Goal: Check status: Check status

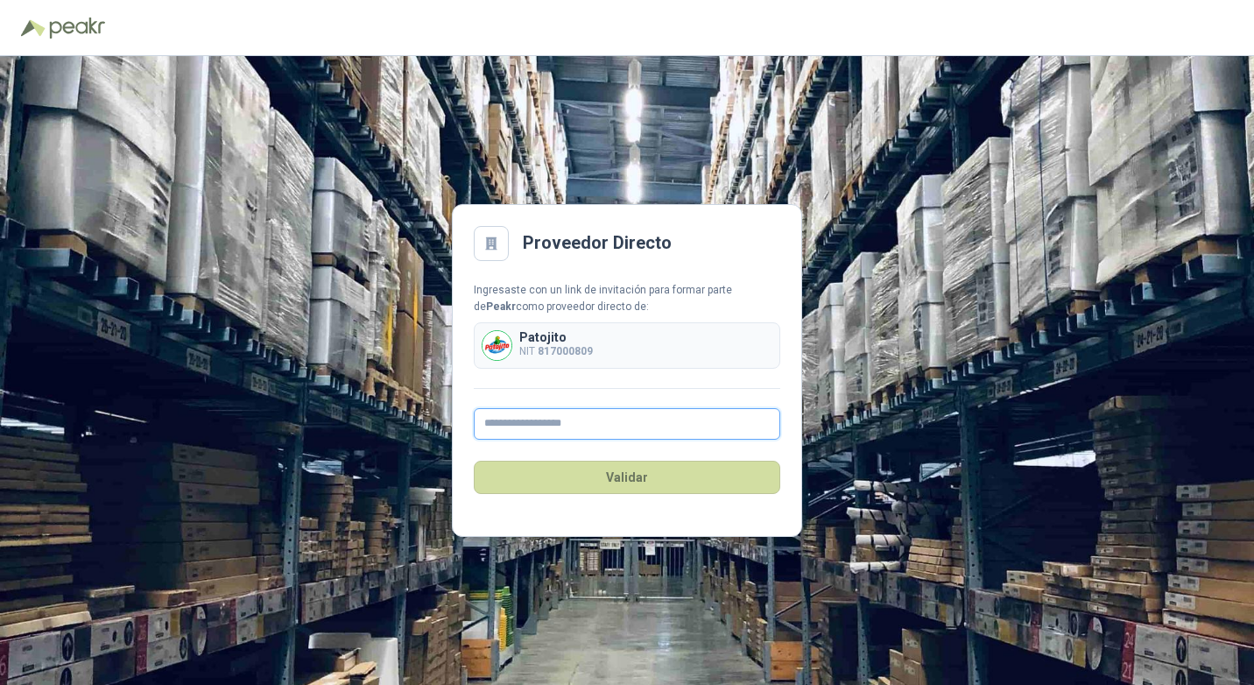
drag, startPoint x: 0, startPoint y: 0, endPoint x: 555, endPoint y: 422, distance: 697.2
click at [555, 422] on input "text" at bounding box center [627, 424] width 306 height 32
type input "**********"
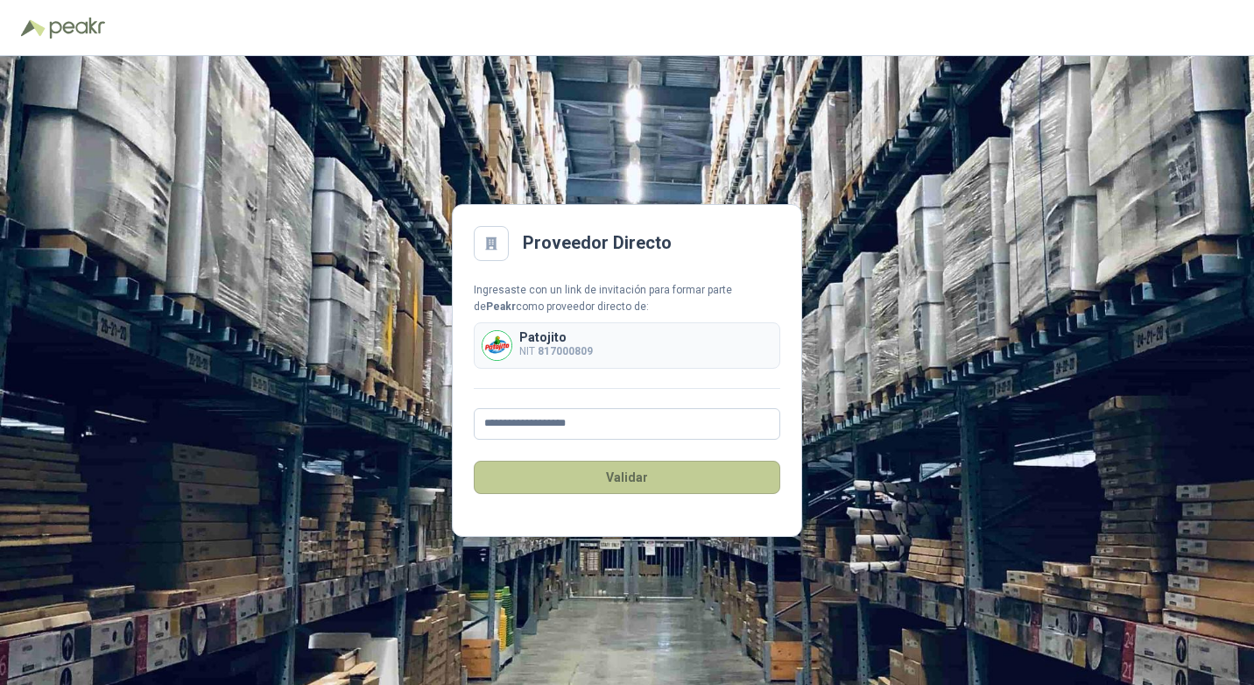
click at [598, 475] on button "Validar" at bounding box center [627, 476] width 306 height 33
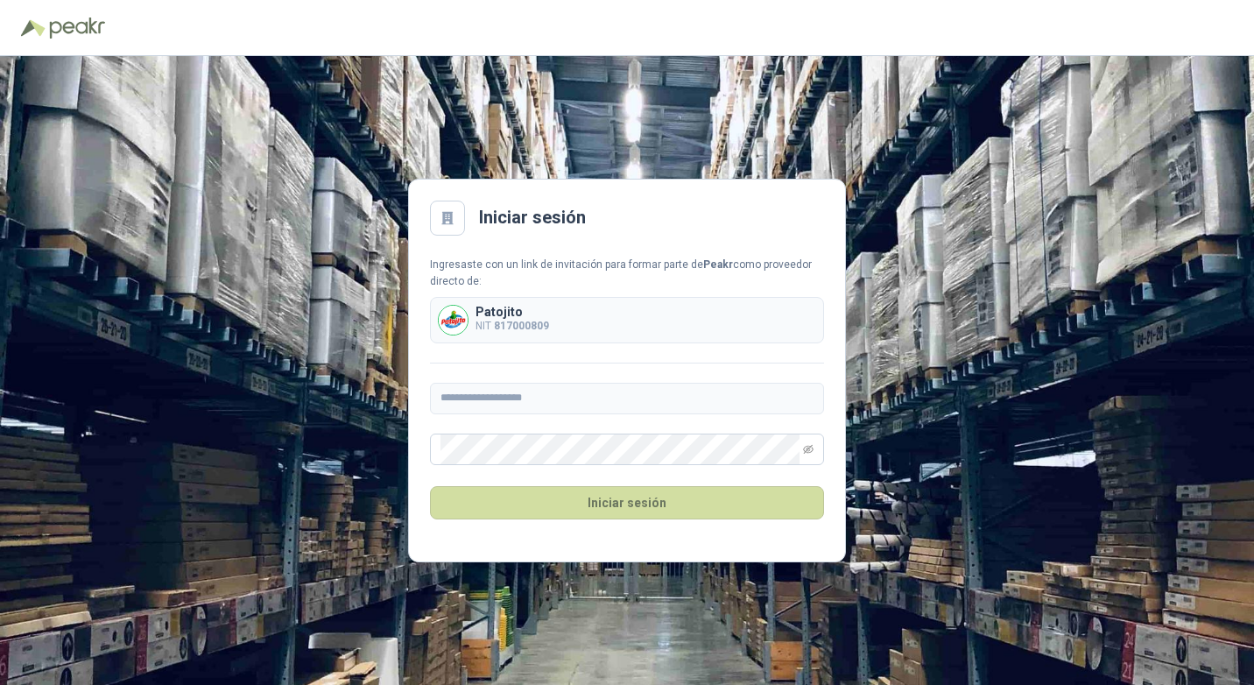
click at [649, 527] on div "Iniciar sesión" at bounding box center [627, 502] width 394 height 75
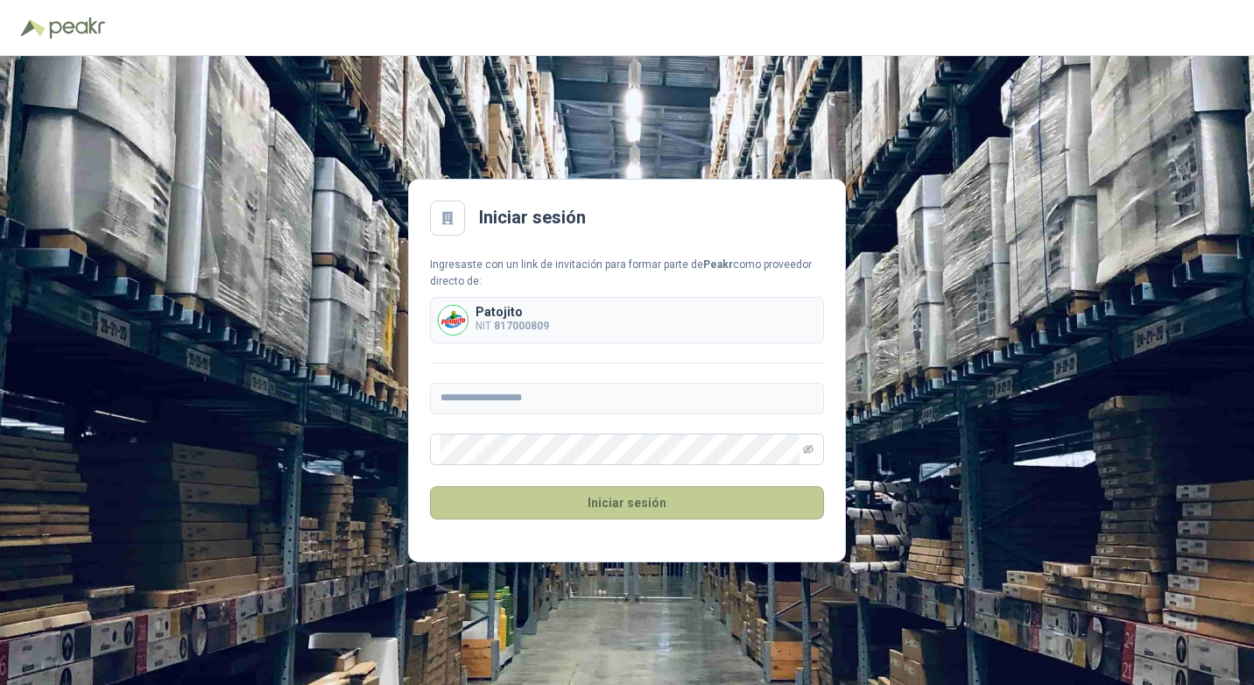
click at [652, 511] on button "Iniciar sesión" at bounding box center [627, 502] width 394 height 33
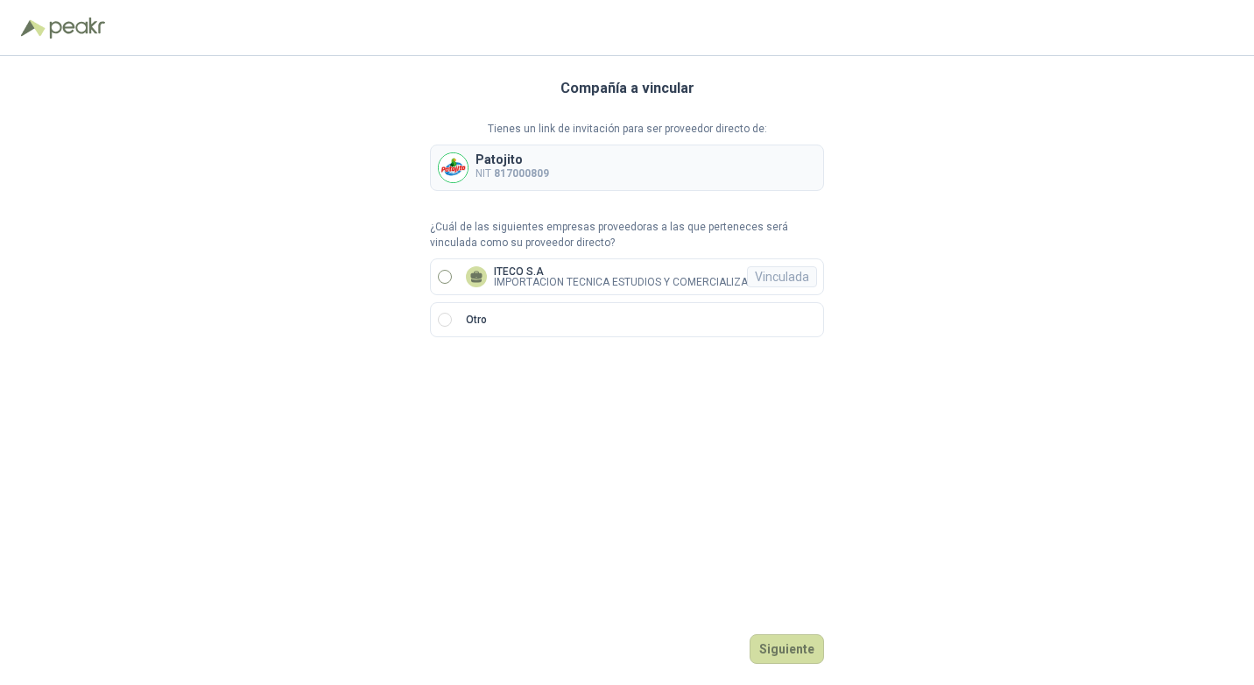
click at [674, 275] on p "ITECO S.A" at bounding box center [642, 271] width 297 height 11
click at [790, 645] on button "Ingresar" at bounding box center [789, 649] width 69 height 30
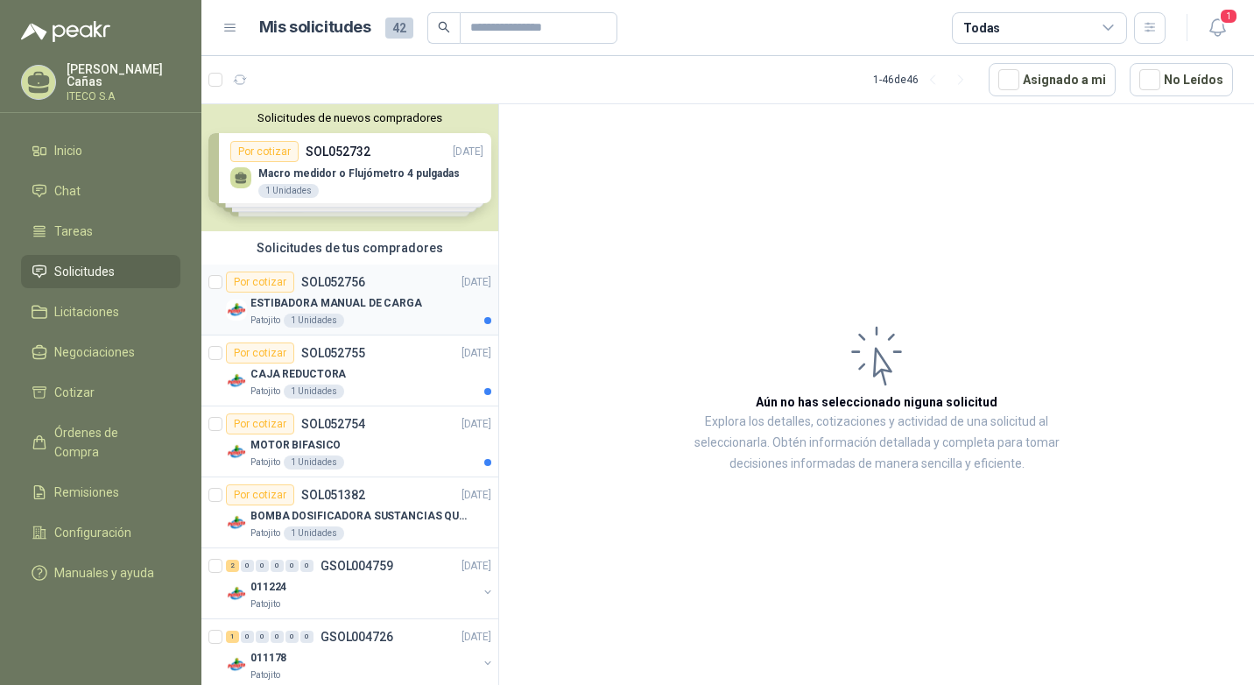
click at [292, 306] on p "ESTIBADORA MANUAL DE CARGA" at bounding box center [336, 303] width 172 height 17
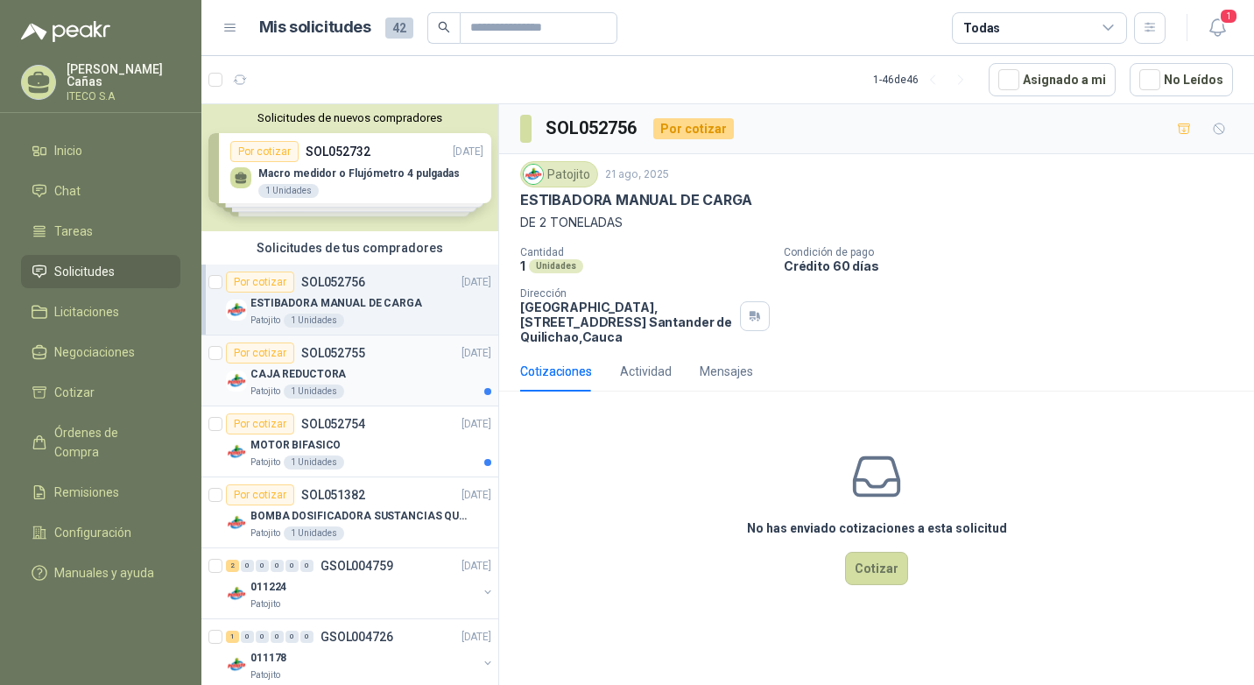
click at [345, 380] on div "CAJA REDUCTORA" at bounding box center [370, 373] width 241 height 21
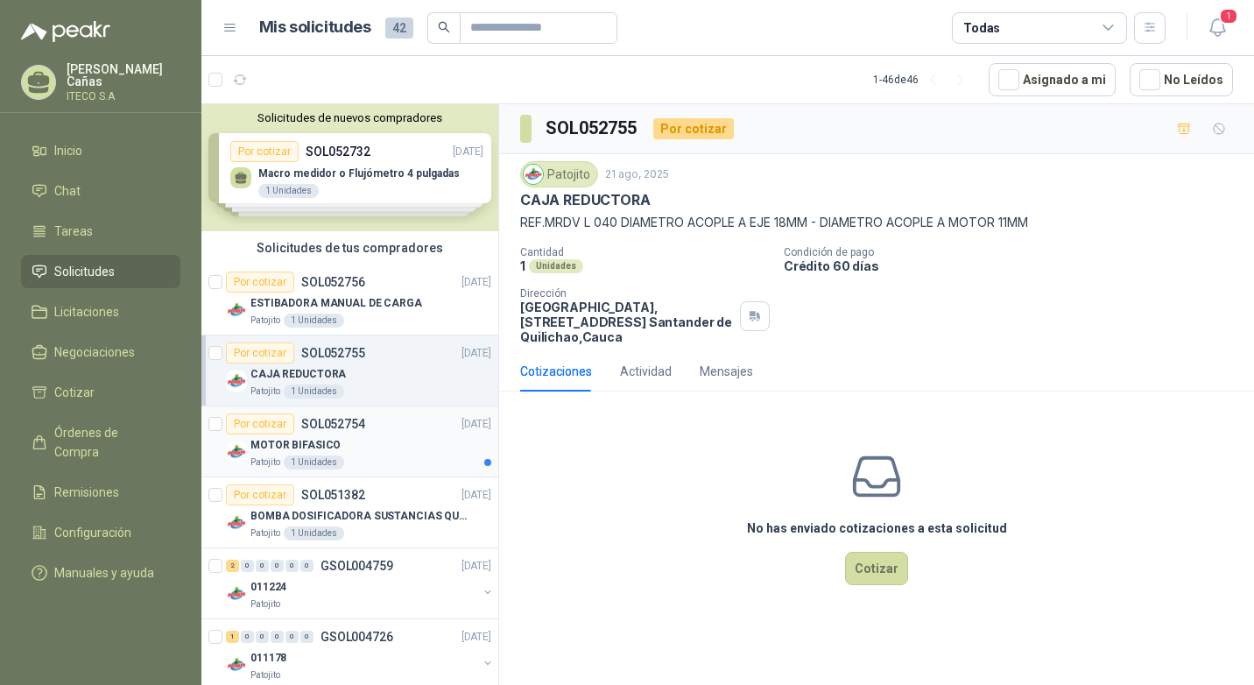
click at [313, 450] on p "MOTOR BIFASICO" at bounding box center [295, 445] width 90 height 17
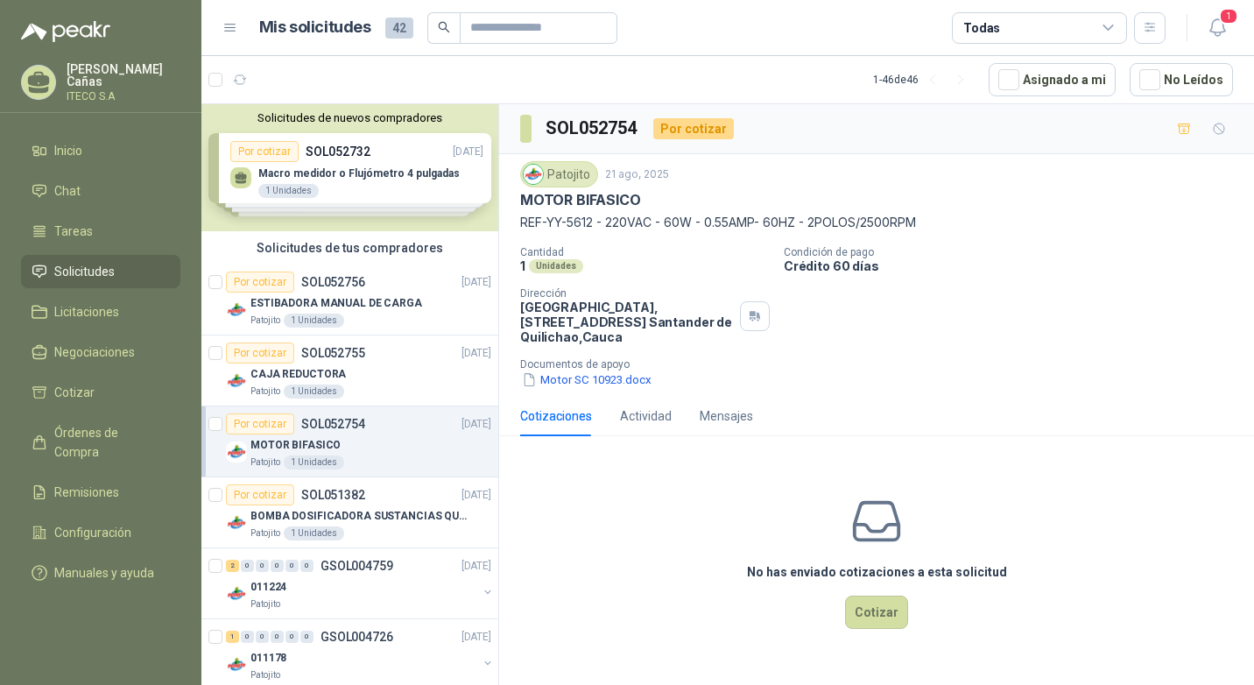
scroll to position [88, 0]
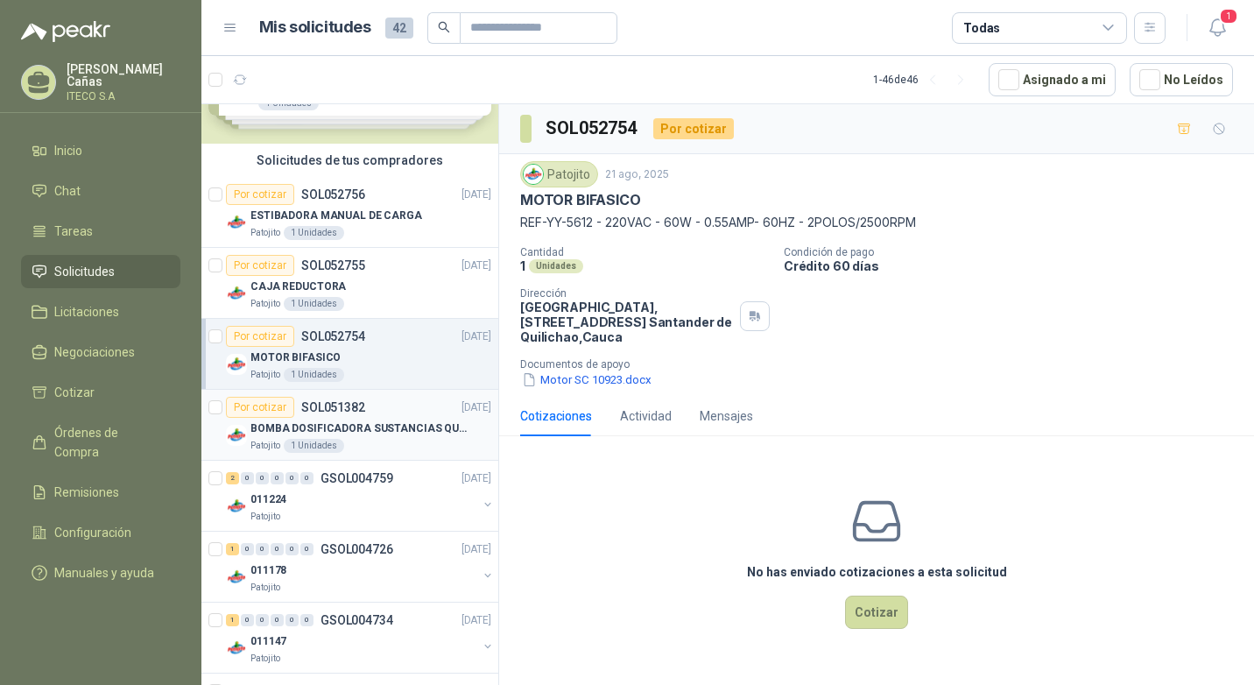
click at [340, 438] on div "BOMBA DOSIFICADORA SUSTANCIAS QUIMICAS" at bounding box center [370, 428] width 241 height 21
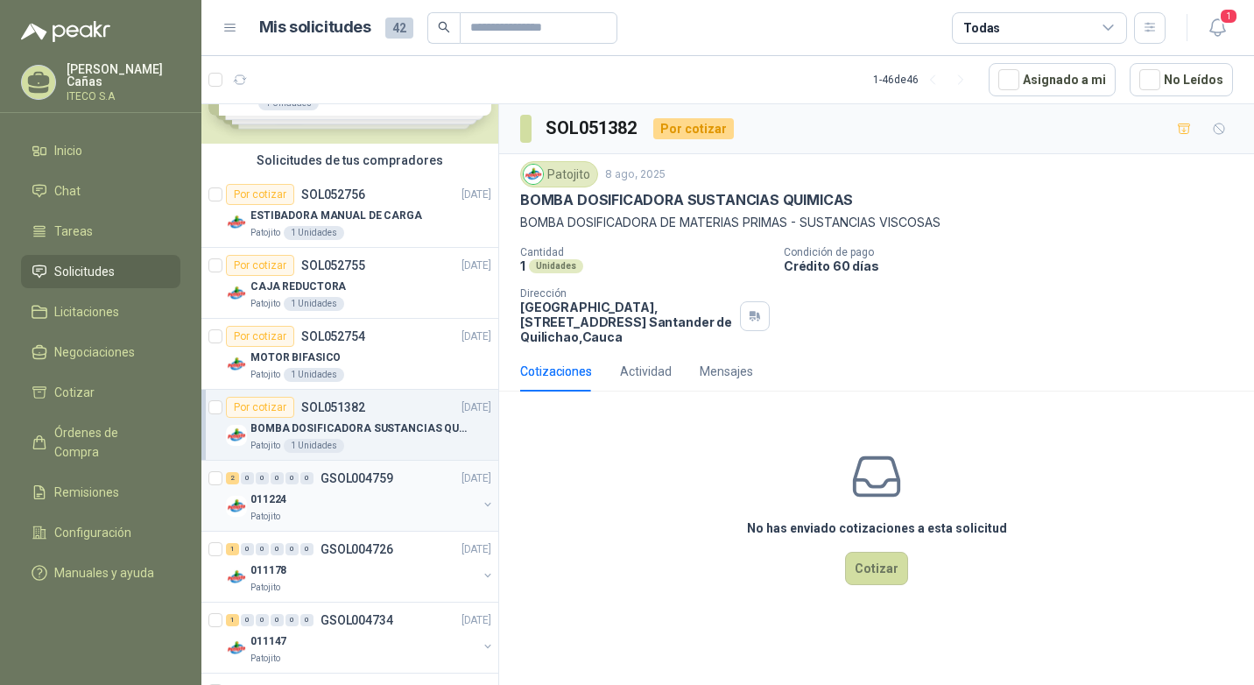
scroll to position [175, 0]
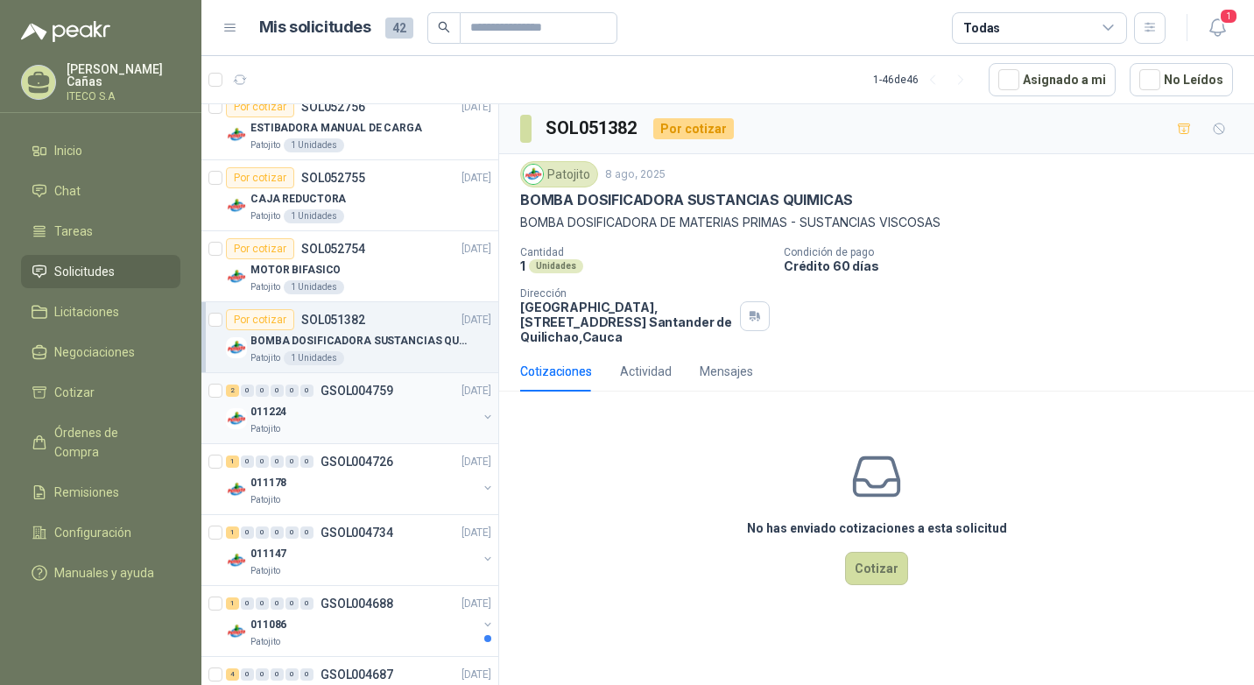
click at [355, 406] on div "011224" at bounding box center [363, 411] width 227 height 21
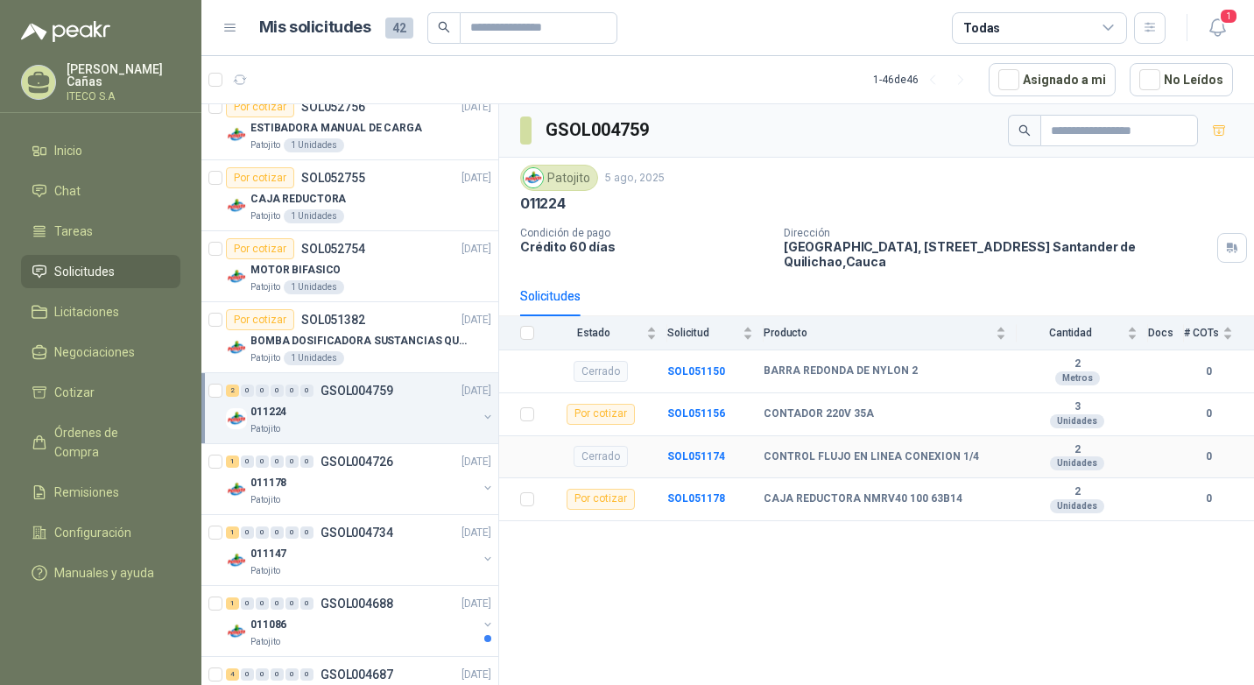
click at [601, 454] on div "Cerrado" at bounding box center [600, 456] width 54 height 21
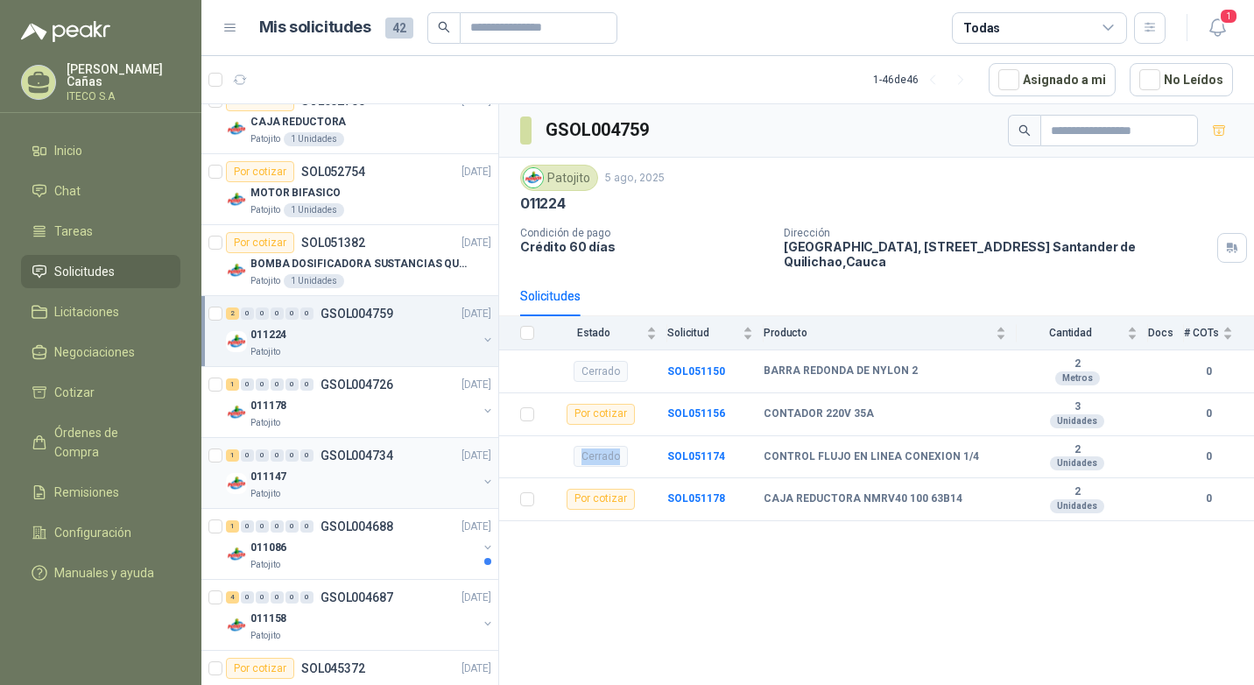
scroll to position [350, 0]
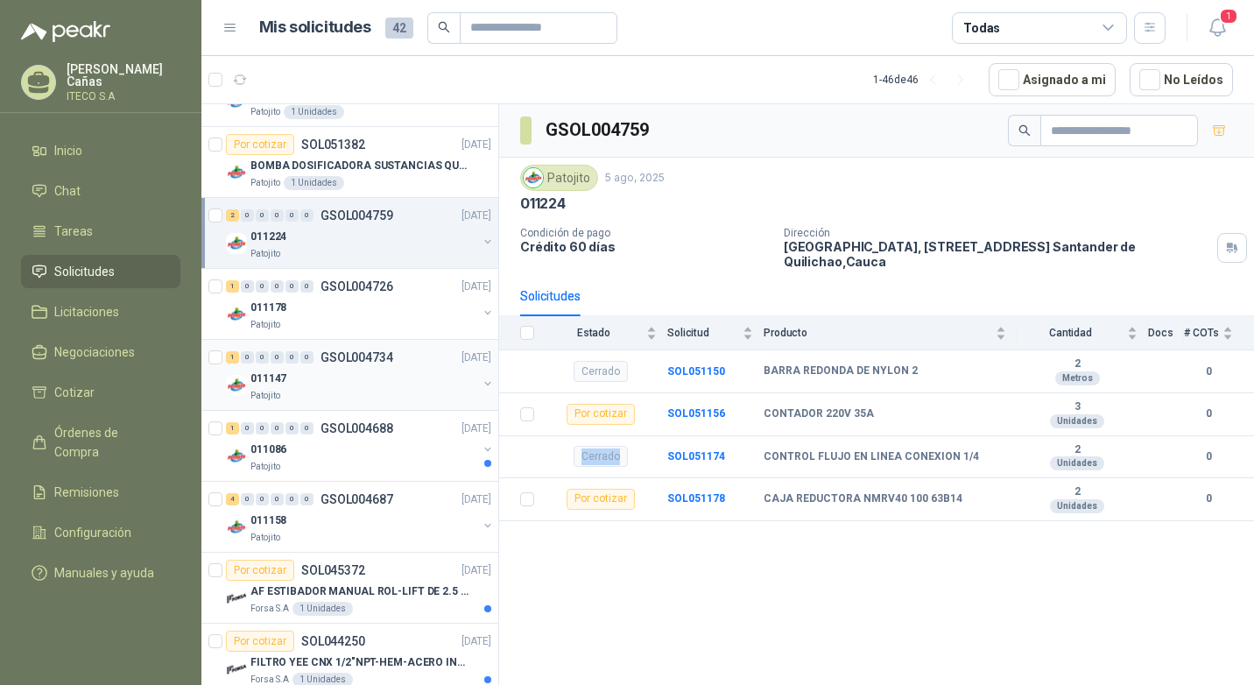
click at [307, 371] on div "011147" at bounding box center [363, 378] width 227 height 21
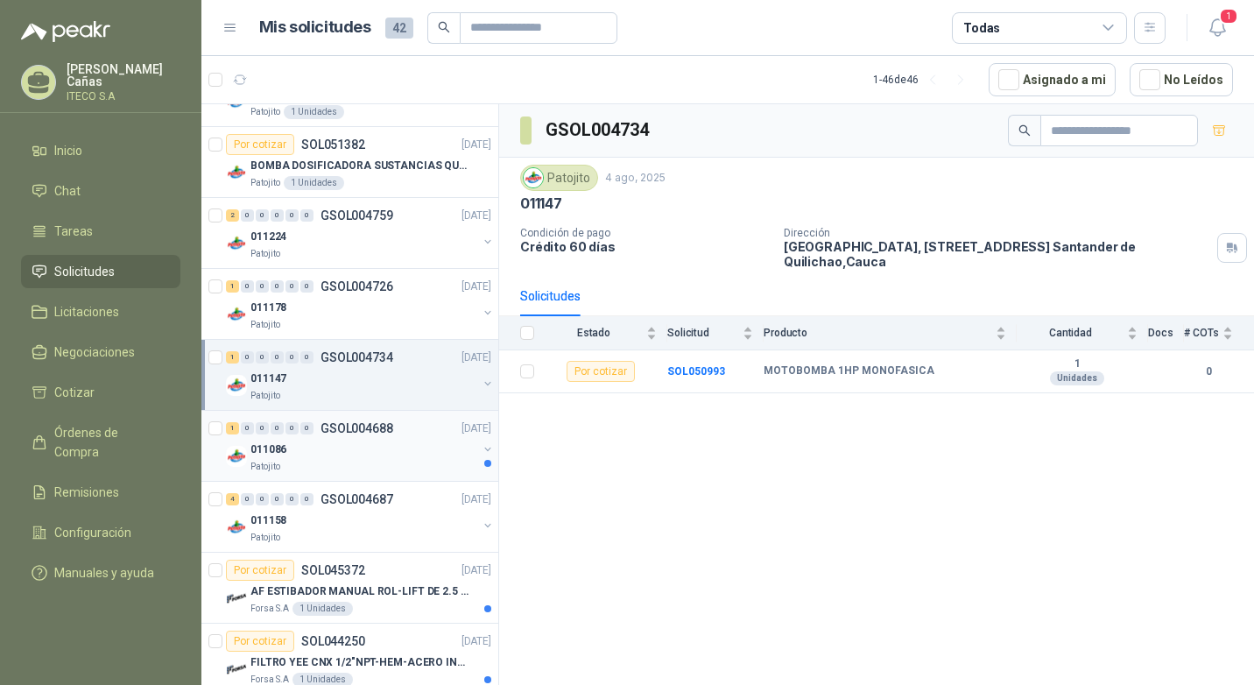
click at [290, 438] on div "1 0 0 0 0 0 GSOL004688 [DATE]" at bounding box center [360, 428] width 269 height 21
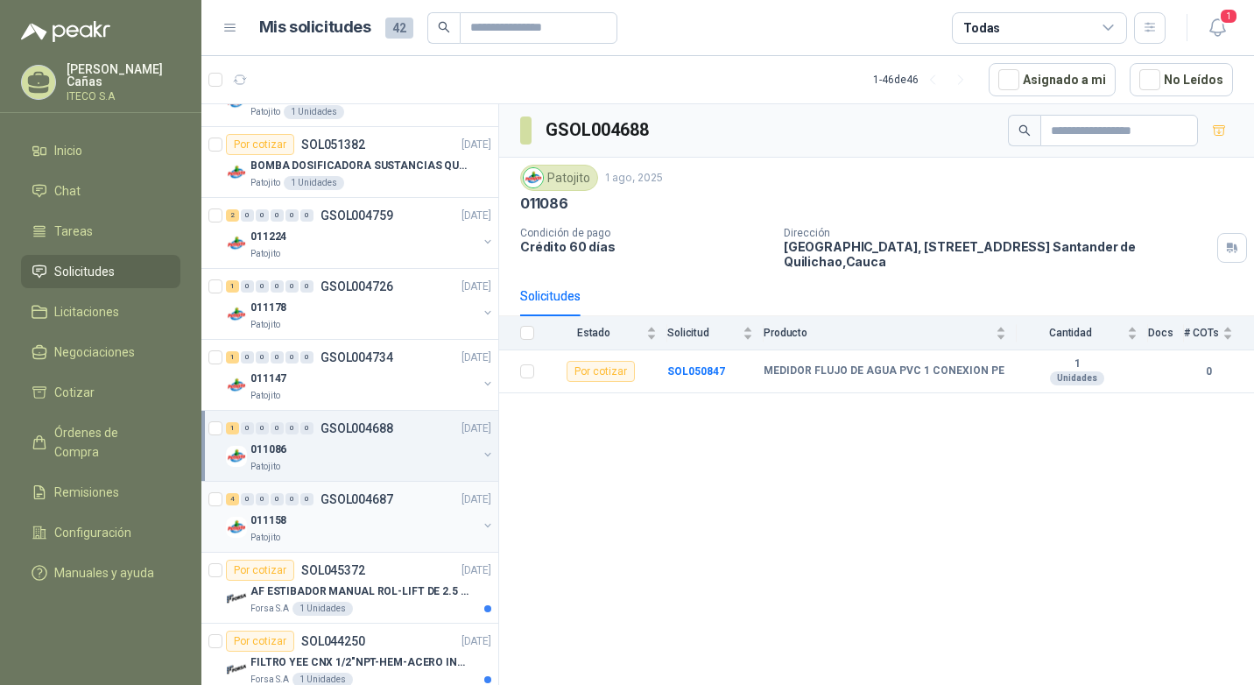
click at [288, 492] on div "4 0 0 0 0 0 GSOL004687 [DATE]" at bounding box center [360, 498] width 269 height 21
